Goal: Task Accomplishment & Management: Manage account settings

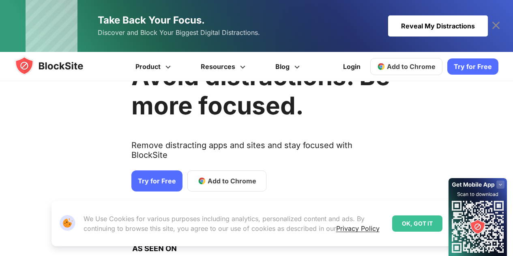
scroll to position [81, 0]
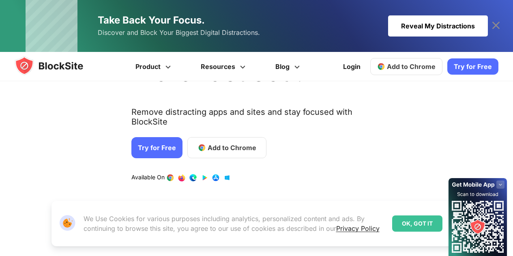
click at [159, 137] on link "Try for Free" at bounding box center [156, 147] width 51 height 21
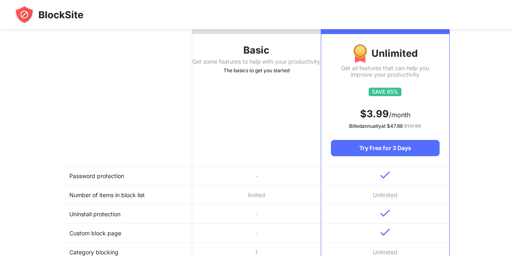
scroll to position [122, 0]
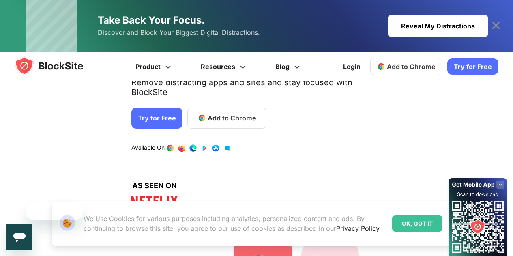
scroll to position [81, 0]
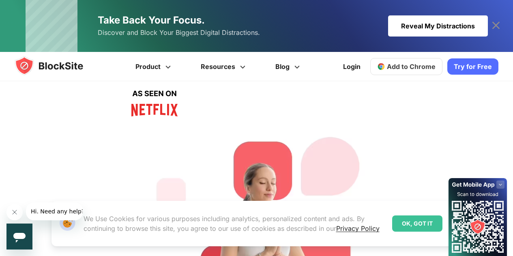
click at [423, 221] on div "OK, GOT IT" at bounding box center [417, 223] width 50 height 16
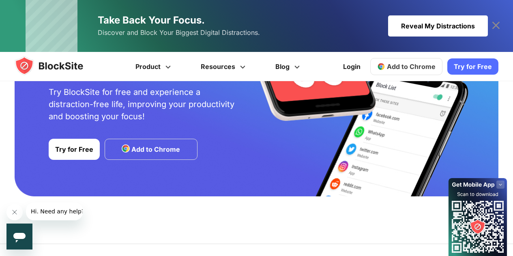
scroll to position [1679, 0]
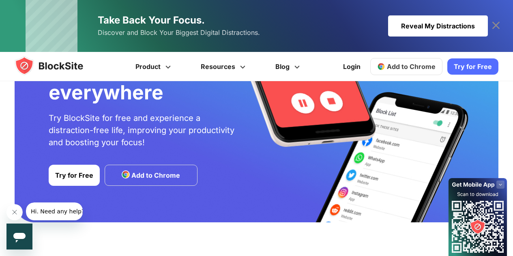
click at [172, 180] on link "Add to Chrome" at bounding box center [151, 175] width 93 height 21
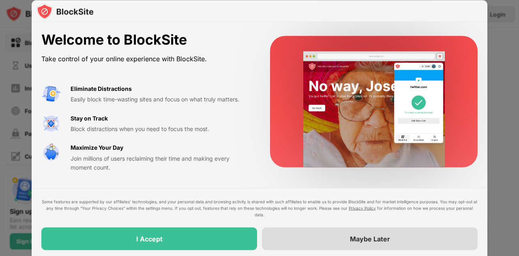
click at [276, 242] on div "Maybe Later" at bounding box center [370, 238] width 216 height 23
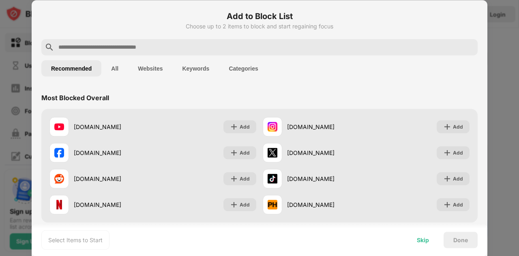
click at [425, 238] on div "Skip" at bounding box center [423, 239] width 12 height 6
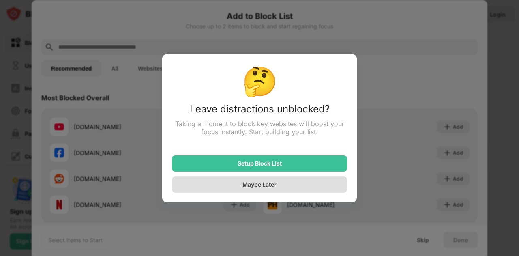
click at [279, 187] on div "Maybe Later" at bounding box center [259, 184] width 175 height 16
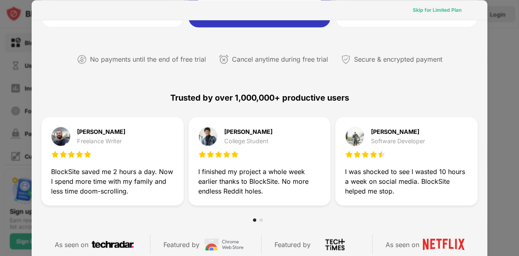
click at [420, 9] on div "Skip for Limited Plan" at bounding box center [437, 10] width 49 height 8
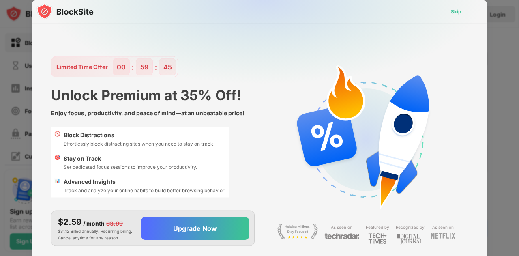
click at [460, 11] on div "Skip" at bounding box center [456, 11] width 11 height 8
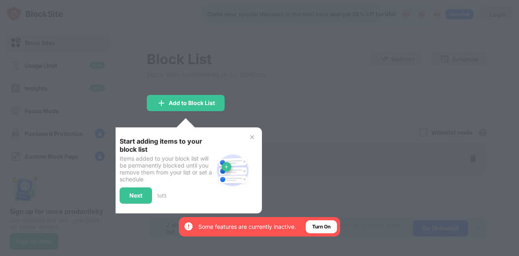
click at [249, 137] on img at bounding box center [252, 137] width 6 height 6
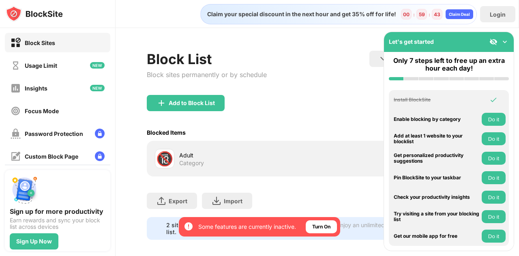
click at [253, 136] on div "Blocked Items Whitelist mode Block all websites except for those in your whitel…" at bounding box center [317, 132] width 341 height 17
click at [499, 124] on button "Do it" at bounding box center [494, 119] width 24 height 13
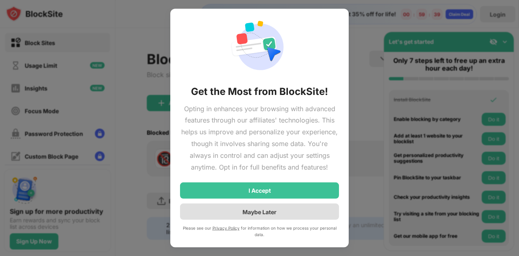
click at [304, 210] on div "Maybe Later" at bounding box center [259, 212] width 159 height 16
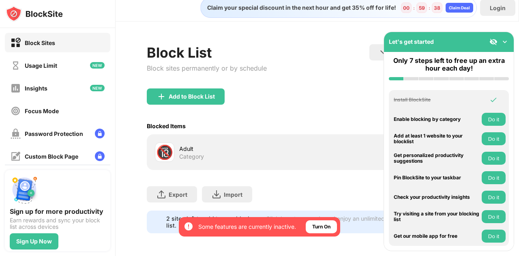
scroll to position [13, 0]
click at [494, 43] on img at bounding box center [493, 42] width 8 height 8
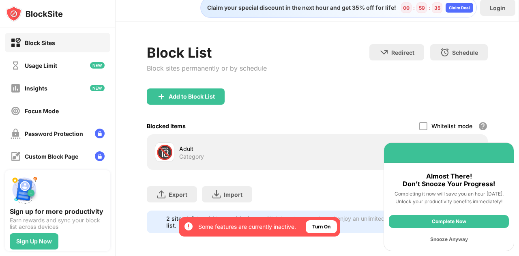
click at [459, 237] on div "Snooze Anyway" at bounding box center [449, 239] width 120 height 13
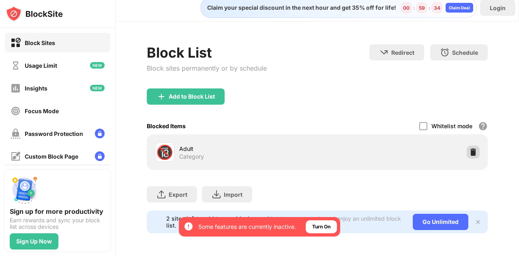
click at [470, 148] on img at bounding box center [473, 152] width 8 height 8
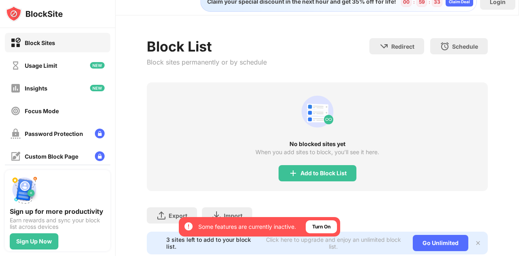
scroll to position [40, 0]
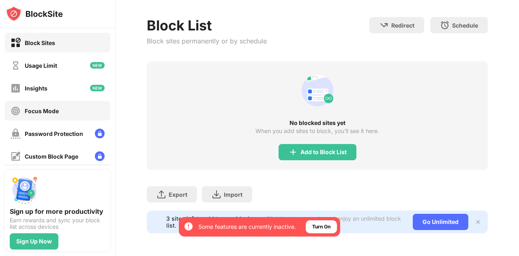
click at [60, 107] on div "Focus Mode" at bounding box center [57, 110] width 105 height 19
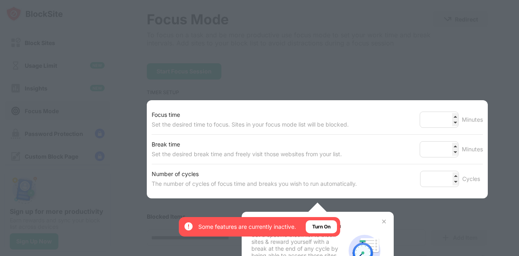
click at [63, 99] on div at bounding box center [259, 128] width 519 height 256
drag, startPoint x: 63, startPoint y: 99, endPoint x: 225, endPoint y: 127, distance: 164.1
click at [64, 99] on div at bounding box center [259, 128] width 519 height 256
click at [227, 127] on div "Set the desired time to focus. Sites in your focus mode list will be blocked." at bounding box center [250, 125] width 197 height 10
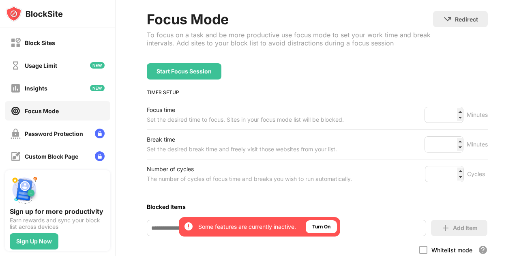
click at [227, 127] on div "Focus time Set the desired time to focus. Sites in your focus mode list will be…" at bounding box center [317, 114] width 341 height 29
click at [72, 90] on div "Insights" at bounding box center [57, 87] width 105 height 19
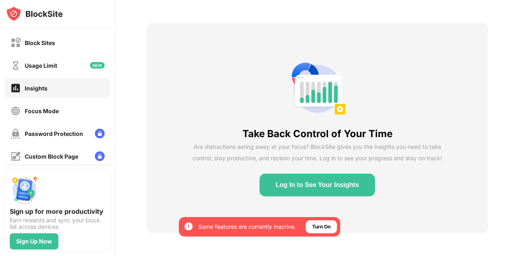
click at [314, 188] on button "Log In to See Your Insights" at bounding box center [317, 185] width 116 height 23
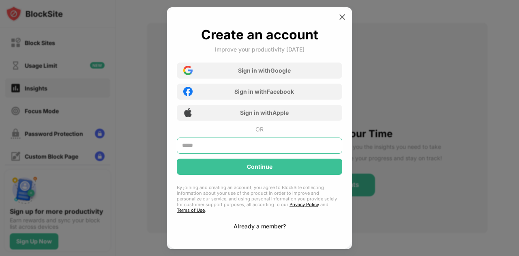
click at [259, 141] on input "text" at bounding box center [259, 145] width 165 height 16
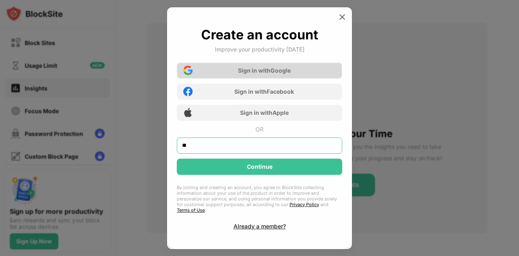
type input "**"
click at [264, 77] on div "Sign in with Google" at bounding box center [259, 70] width 165 height 16
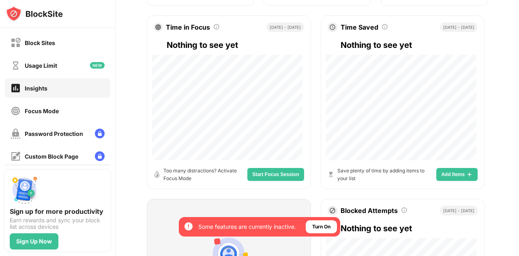
scroll to position [162, 0]
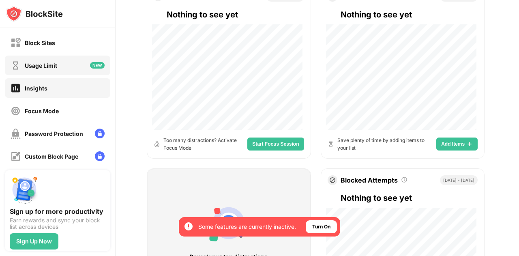
click at [71, 61] on div "Usage Limit" at bounding box center [57, 65] width 105 height 19
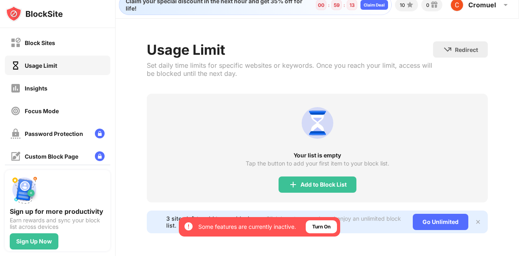
scroll to position [15, 0]
click at [309, 181] on div "Add to Block List" at bounding box center [323, 184] width 46 height 6
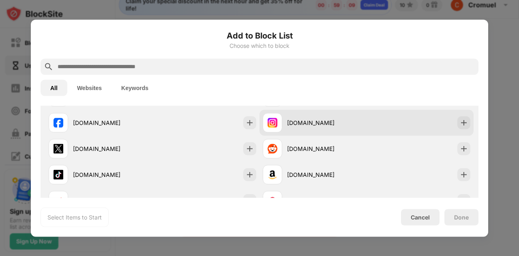
scroll to position [41, 0]
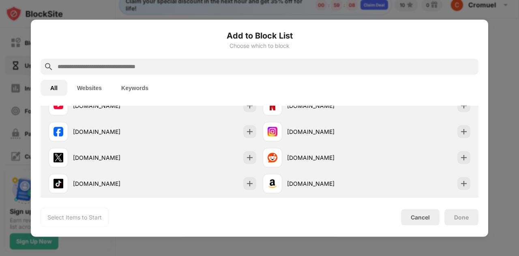
click at [184, 70] on input "text" at bounding box center [266, 67] width 418 height 10
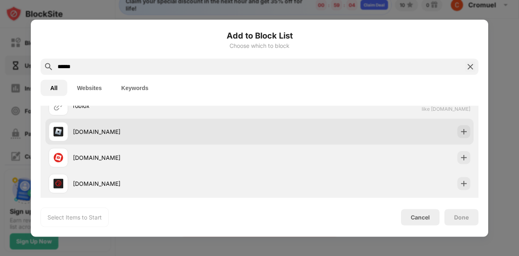
type input "******"
click at [382, 124] on div "roblox.com" at bounding box center [259, 131] width 428 height 26
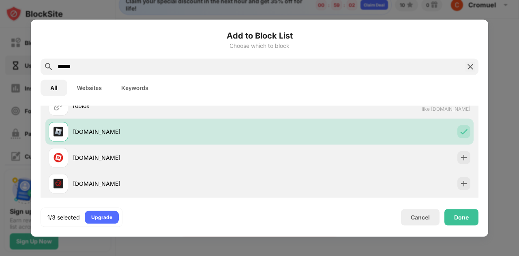
click at [459, 227] on div "Add to Block List Choose which to block ****** All Websites Keywords Websites t…" at bounding box center [259, 127] width 457 height 217
click at [456, 220] on div "Done" at bounding box center [461, 217] width 15 height 6
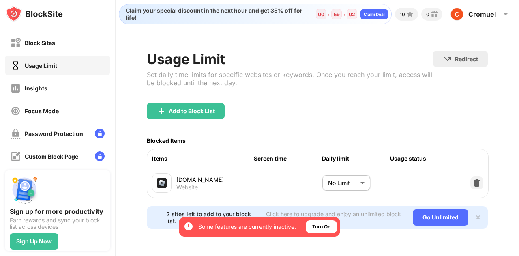
scroll to position [5, 0]
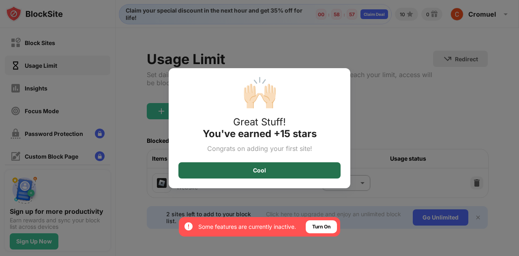
click at [277, 166] on div "Cool" at bounding box center [259, 170] width 162 height 16
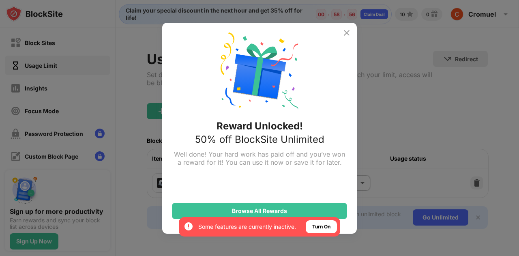
click at [345, 32] on img at bounding box center [347, 33] width 10 height 10
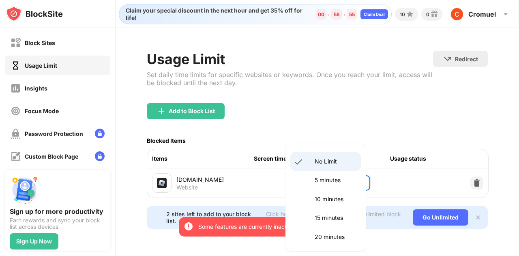
click at [349, 180] on body "By opting in, you ensure access to all the features and benefits that rely on t…" at bounding box center [259, 128] width 519 height 256
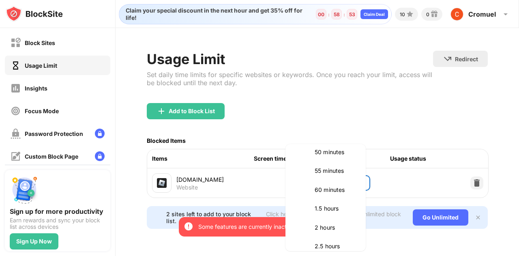
scroll to position [203, 0]
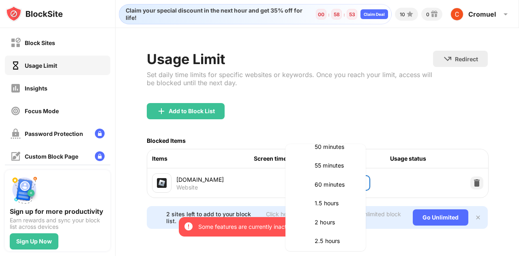
click at [390, 181] on div at bounding box center [259, 128] width 519 height 256
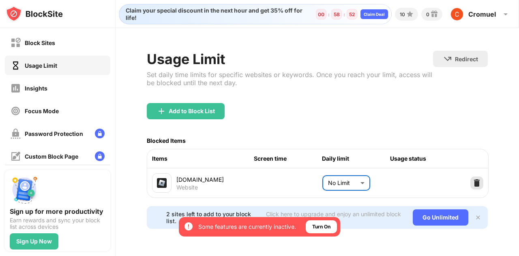
click at [473, 179] on img at bounding box center [477, 183] width 8 height 8
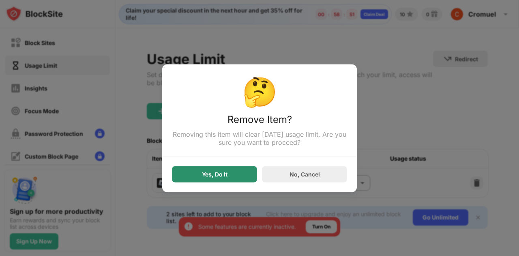
click at [209, 176] on div "Yes, Do It" at bounding box center [215, 174] width 26 height 6
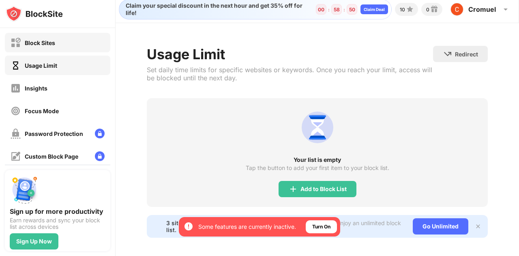
click at [32, 46] on div "Block Sites" at bounding box center [40, 42] width 30 height 7
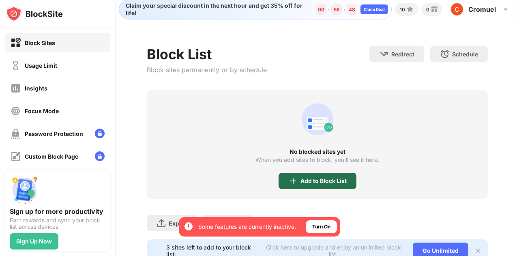
click at [321, 178] on div "Add to Block List" at bounding box center [323, 181] width 46 height 6
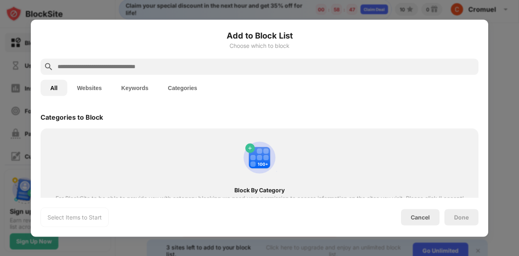
click at [239, 68] on input "text" at bounding box center [266, 67] width 418 height 10
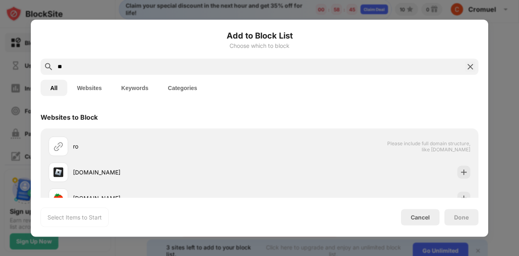
type input "**"
click at [90, 94] on button "Websites" at bounding box center [89, 87] width 44 height 16
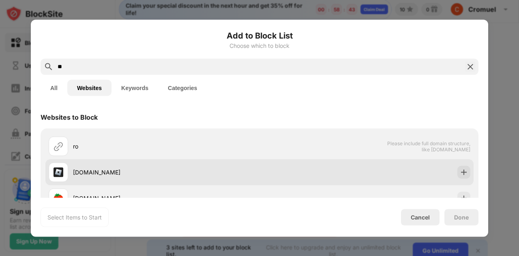
scroll to position [41, 0]
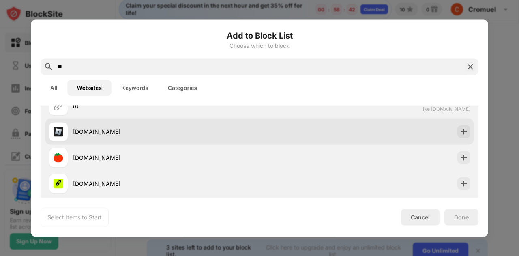
click at [466, 132] on div "roblox.com" at bounding box center [259, 131] width 428 height 26
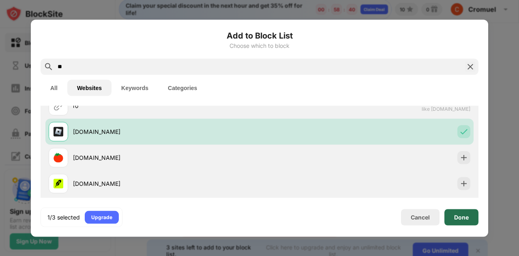
click at [465, 216] on div "Done" at bounding box center [461, 217] width 15 height 6
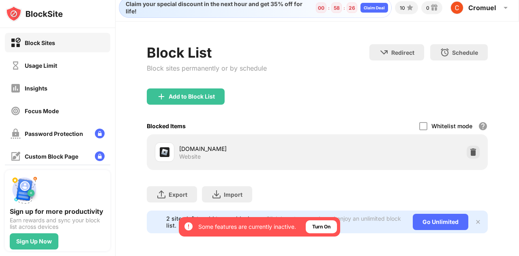
scroll to position [13, 0]
click at [475, 219] on img at bounding box center [478, 222] width 6 height 6
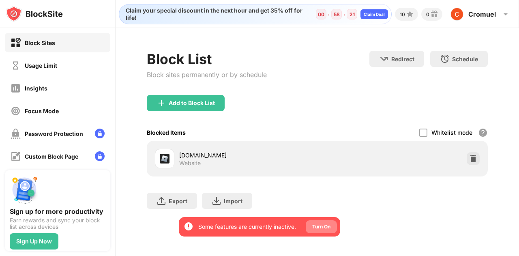
click at [315, 225] on div "Turn On" at bounding box center [321, 227] width 18 height 8
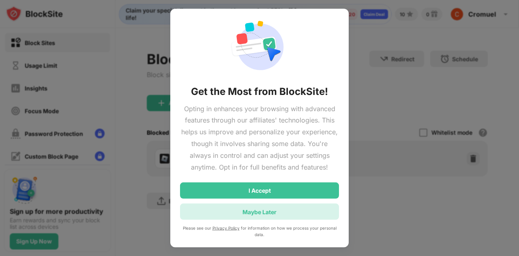
click at [287, 212] on div "Maybe Later" at bounding box center [259, 212] width 159 height 16
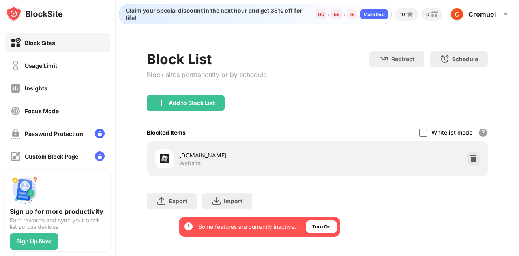
click at [423, 131] on div at bounding box center [423, 133] width 8 height 8
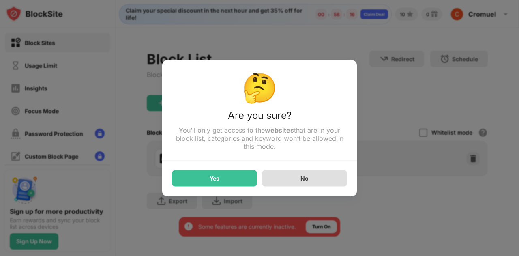
click at [278, 180] on div "No" at bounding box center [304, 178] width 85 height 16
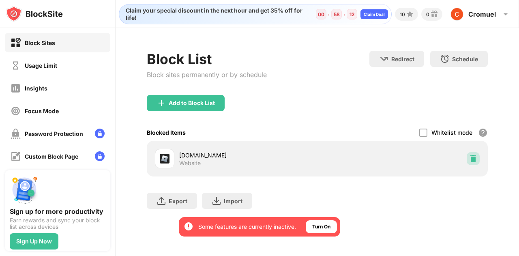
click at [474, 159] on img at bounding box center [473, 158] width 8 height 8
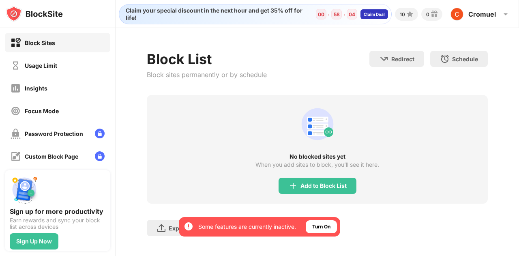
click at [382, 16] on div "Claim Deal" at bounding box center [374, 14] width 21 height 5
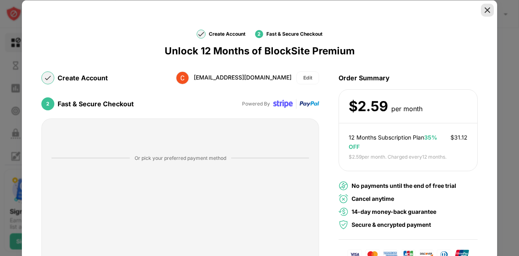
click at [487, 10] on img at bounding box center [487, 10] width 8 height 8
